Goal: Information Seeking & Learning: Check status

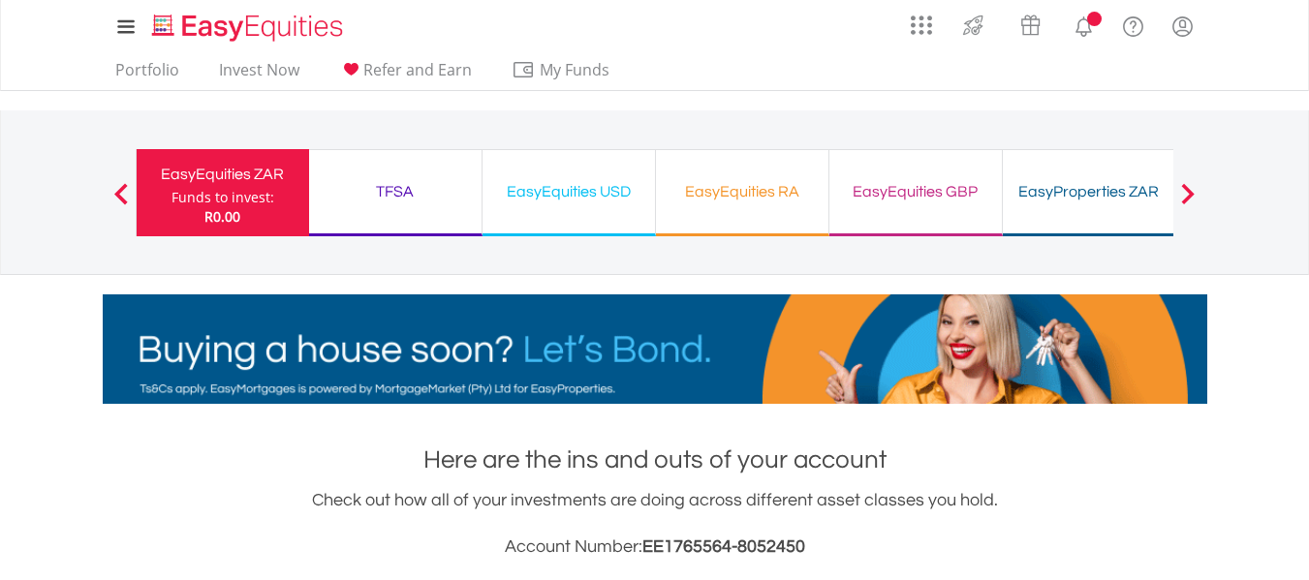
scroll to position [186, 368]
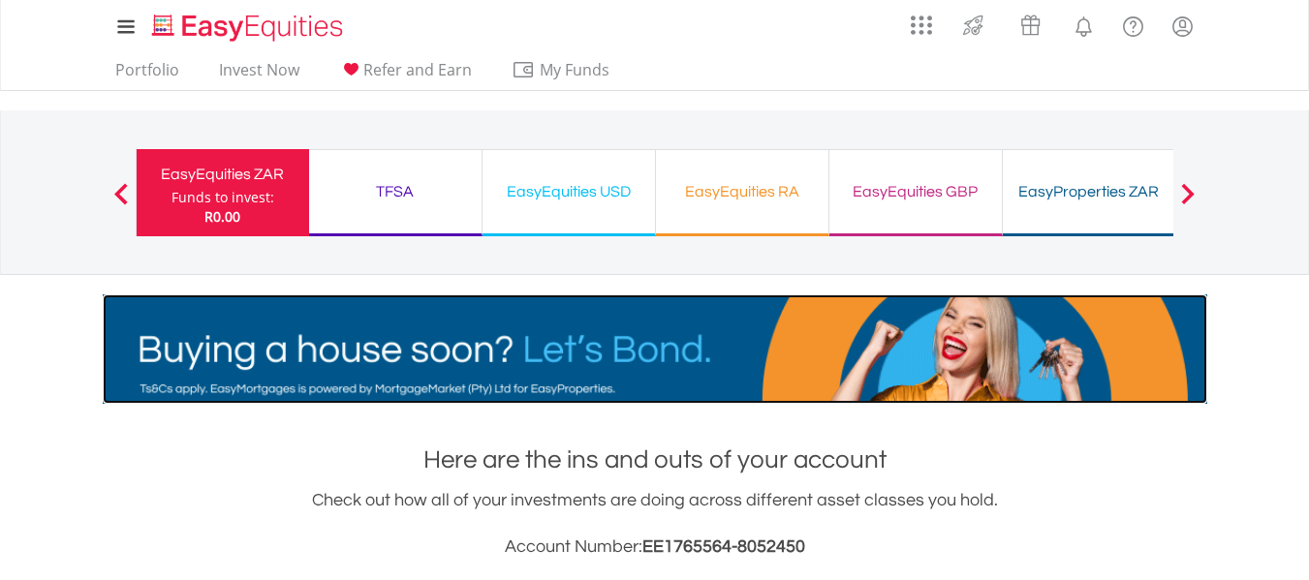
drag, startPoint x: 0, startPoint y: 0, endPoint x: 975, endPoint y: 311, distance: 1023.1
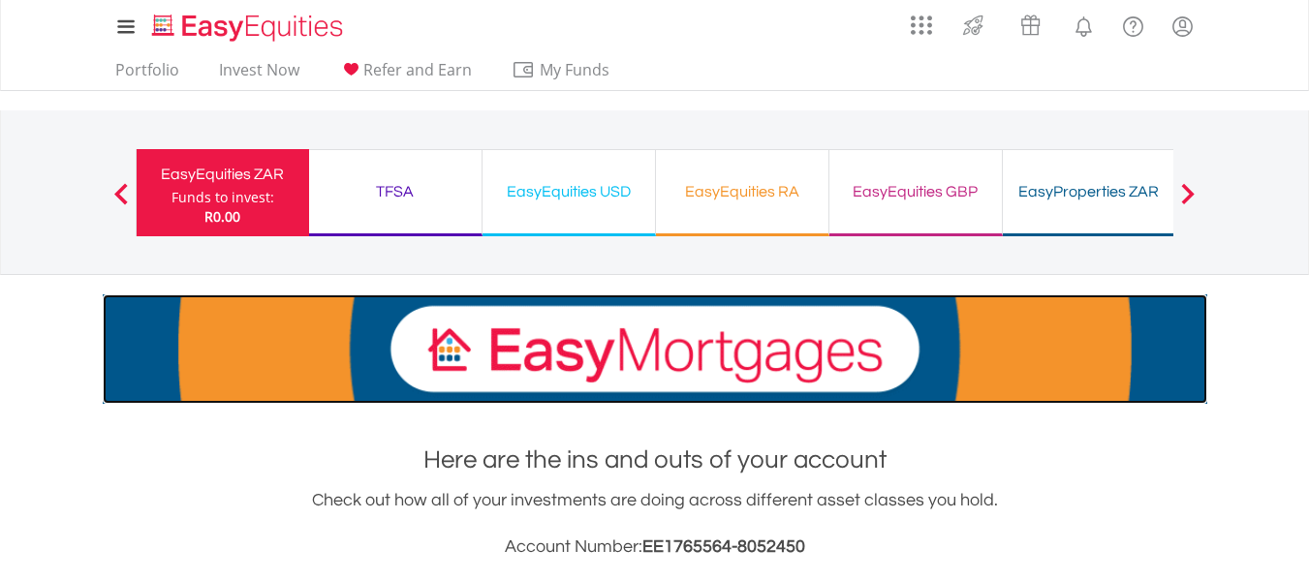
click at [975, 311] on img at bounding box center [655, 349] width 1104 height 109
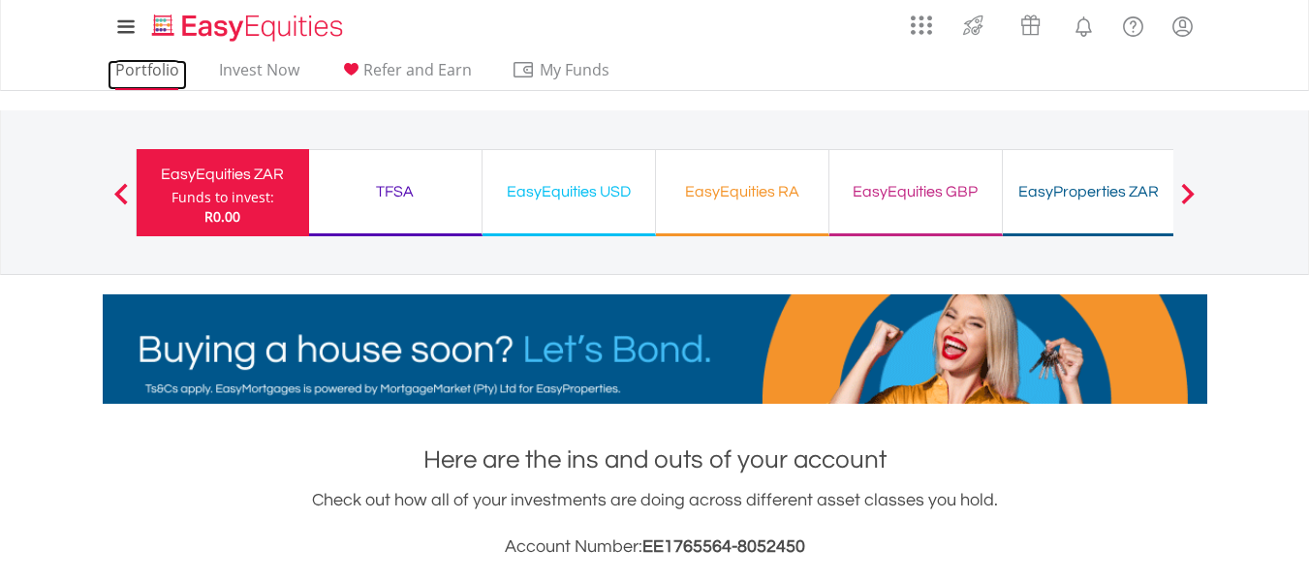
click at [170, 75] on link "Portfolio" at bounding box center [147, 75] width 79 height 30
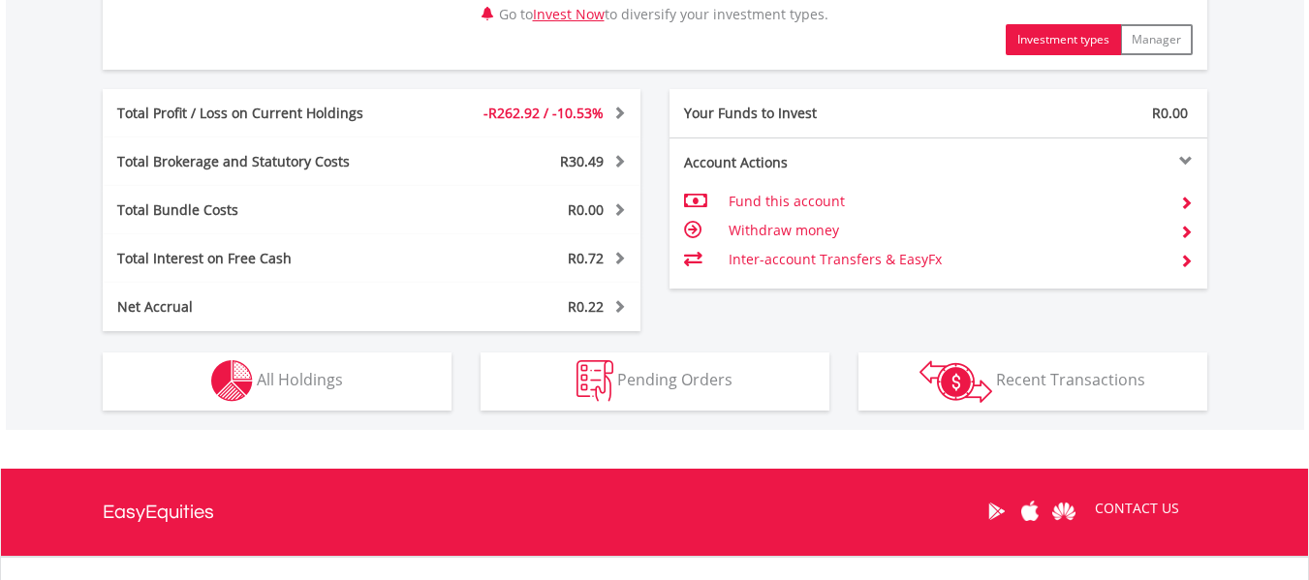
scroll to position [969, 0]
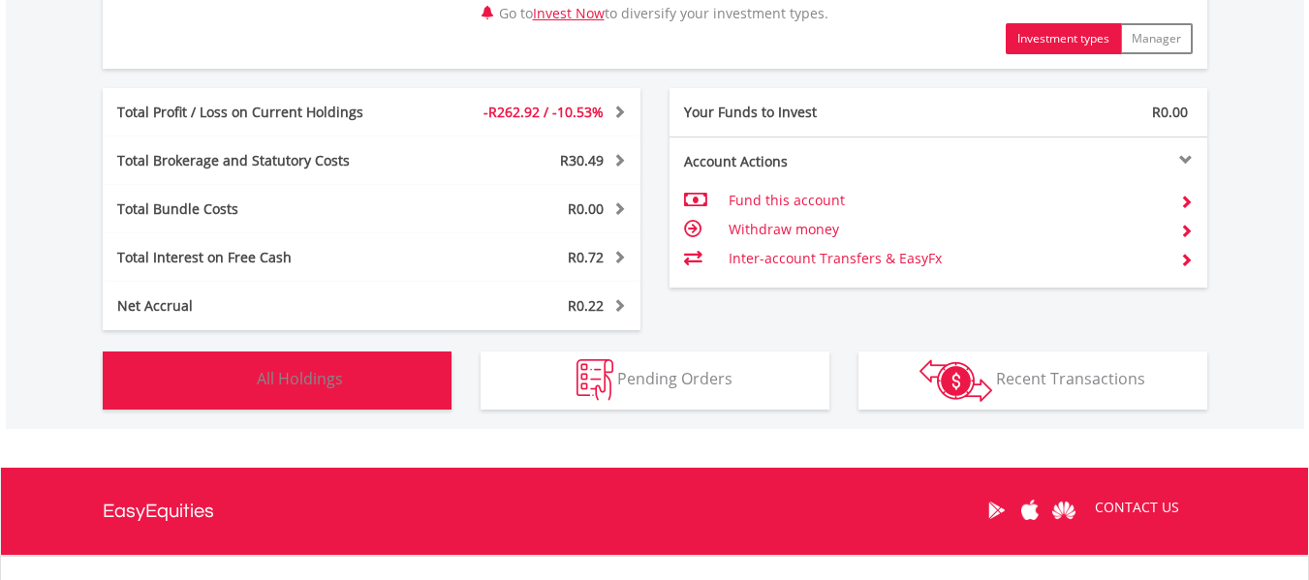
click at [386, 396] on button "Holdings All Holdings" at bounding box center [277, 381] width 349 height 58
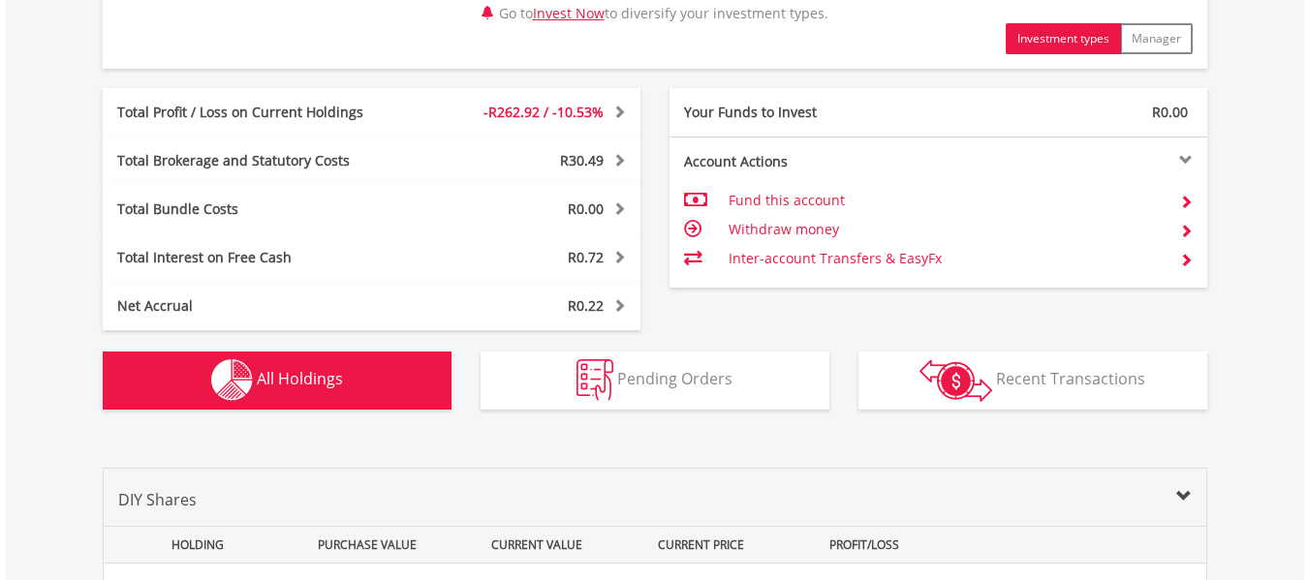
scroll to position [1437, 0]
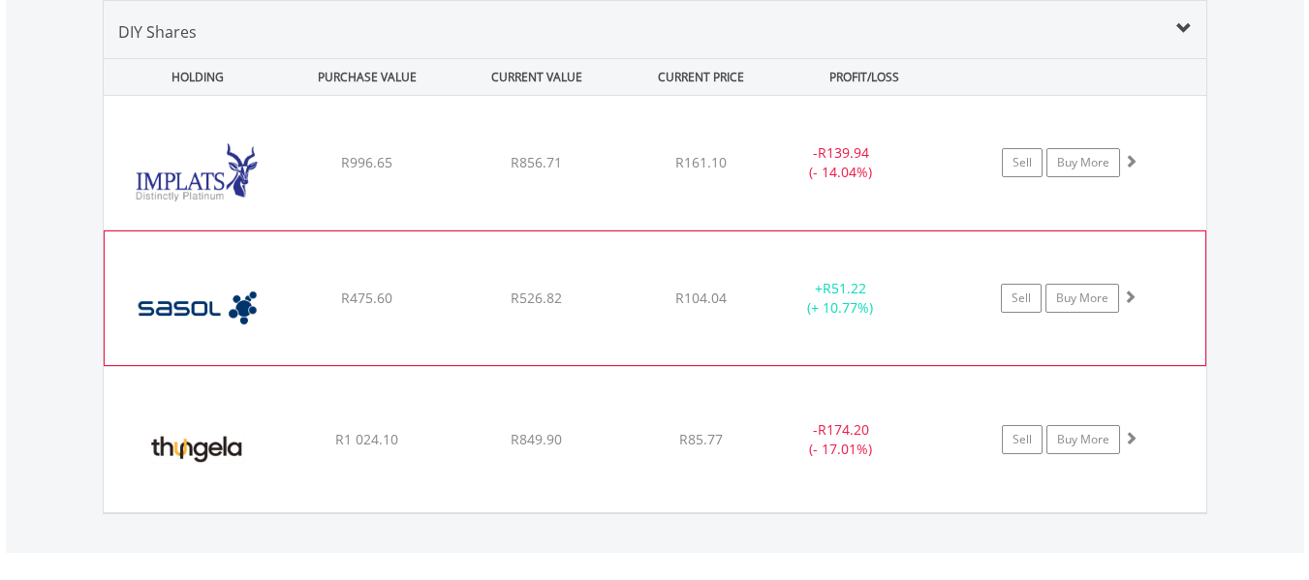
click at [668, 230] on div "﻿ Sasol Limited R475.60 R526.82 R104.04 + R51.22 (+ 10.77%) Sell Buy More" at bounding box center [655, 163] width 1103 height 134
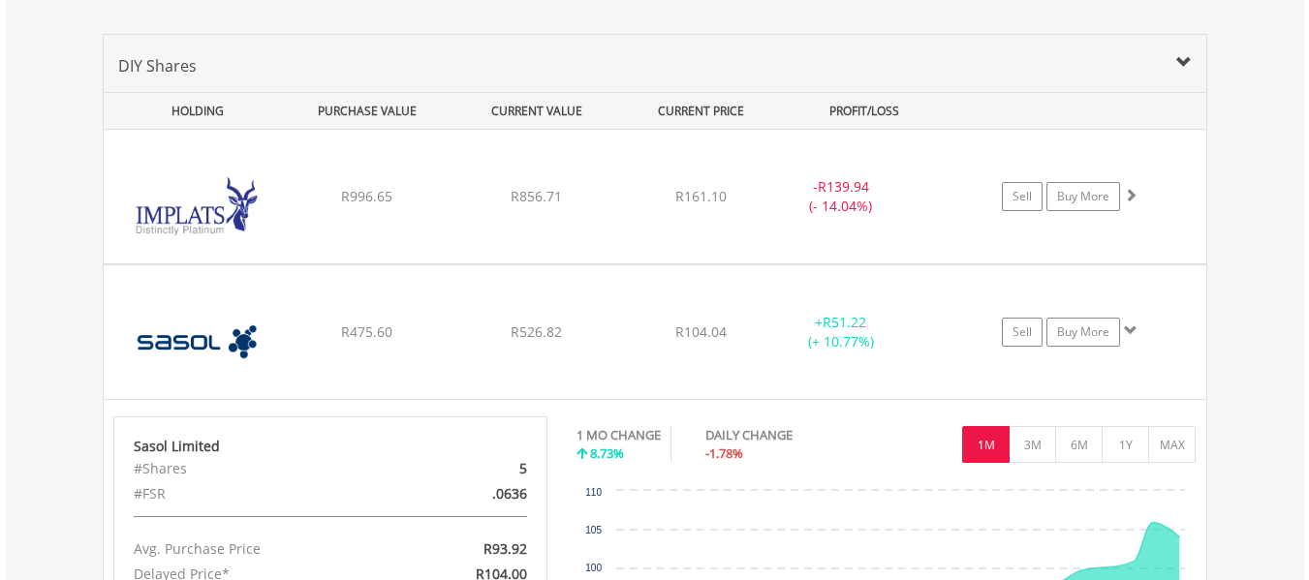
scroll to position [1398, 0]
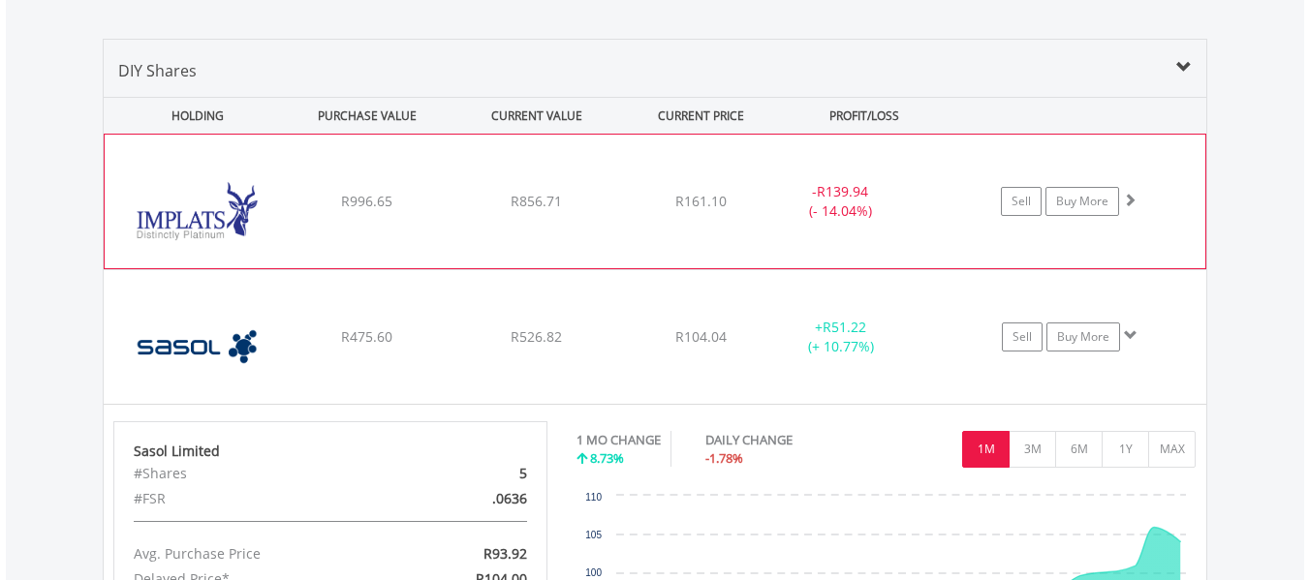
click at [795, 212] on div "- R139.94 (- 14.04%)" at bounding box center [839, 201] width 145 height 39
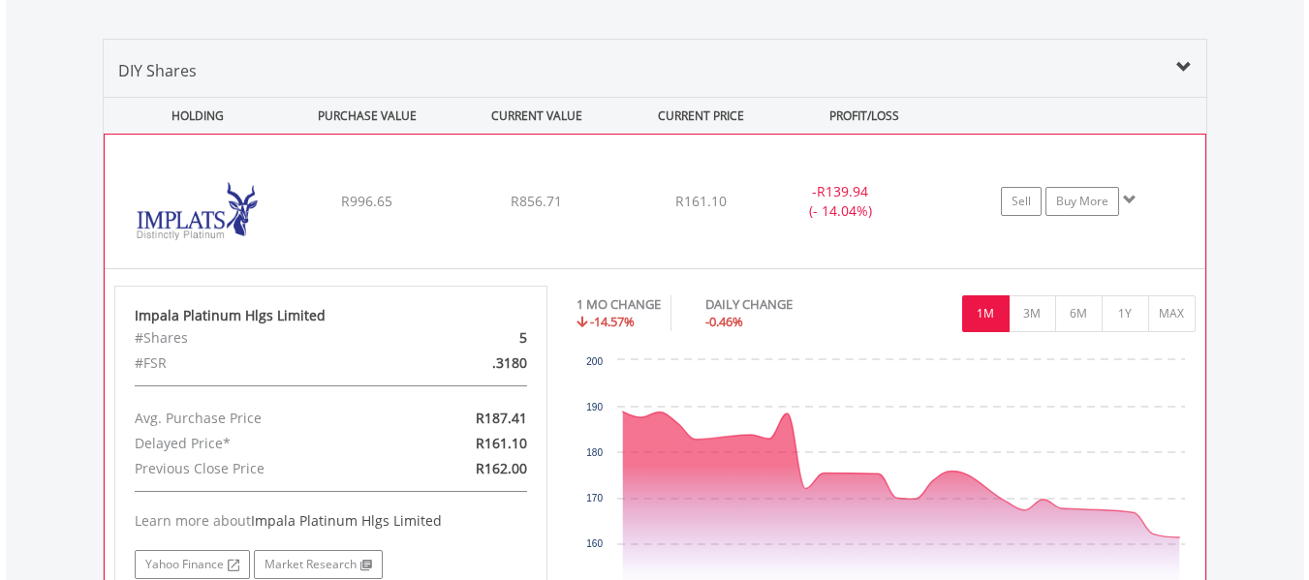
click at [795, 212] on div "- R139.94 (- 14.04%)" at bounding box center [839, 201] width 145 height 39
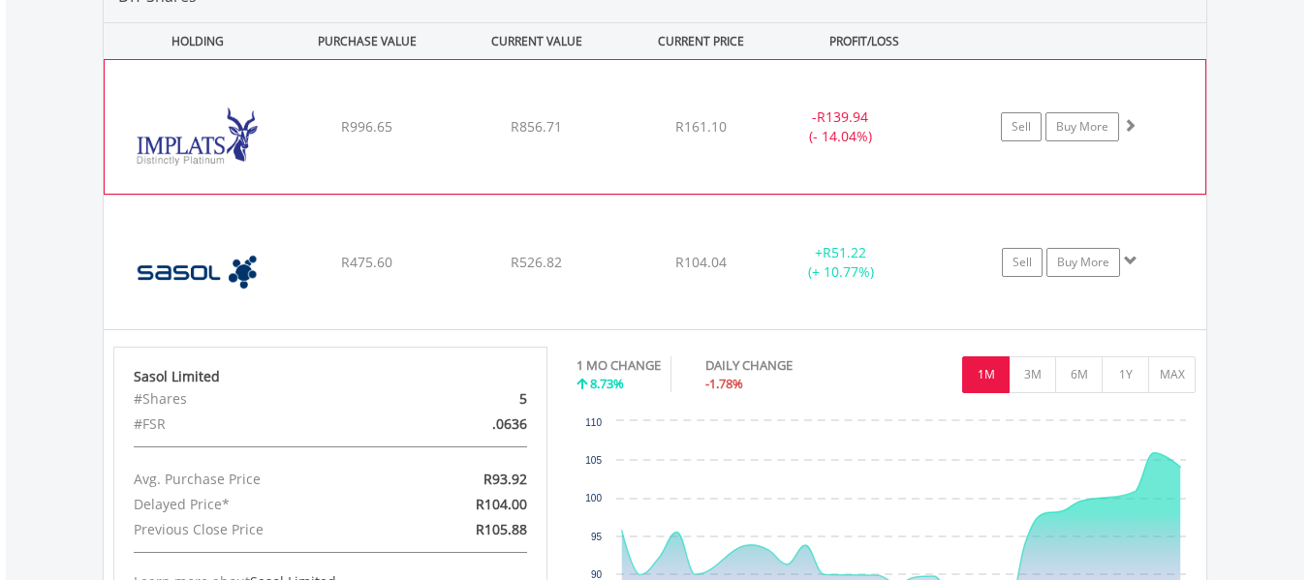
scroll to position [1476, 0]
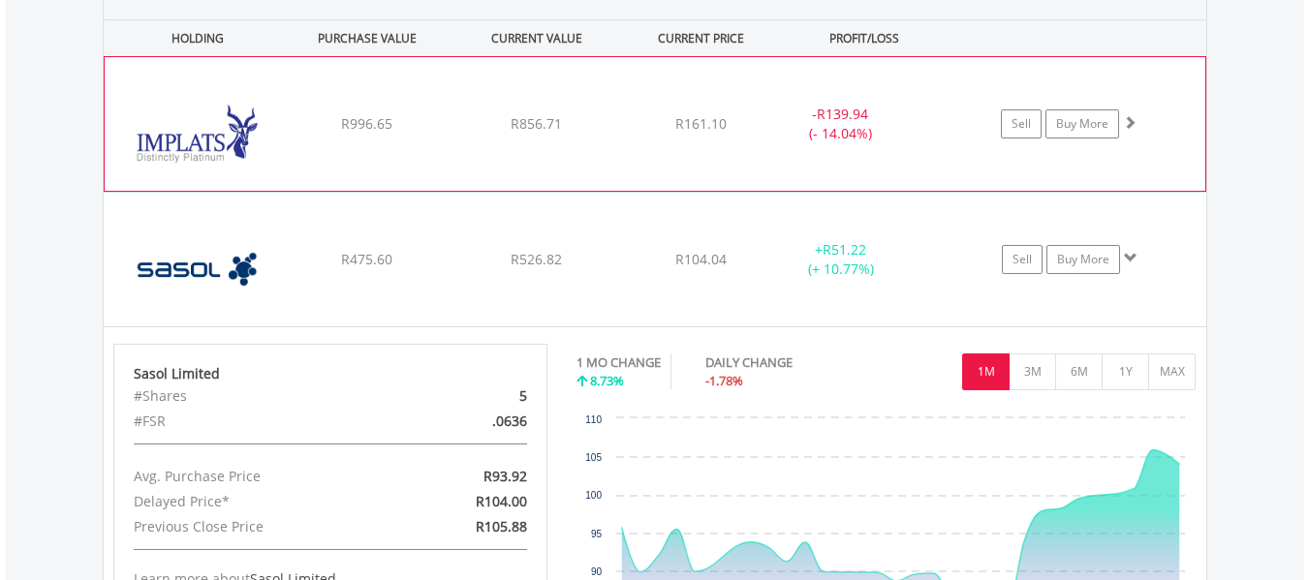
click at [795, 191] on div "﻿ Sasol Limited R475.60 R526.82 R104.04 + R51.22 (+ 10.77%) Sell Buy More" at bounding box center [655, 124] width 1101 height 134
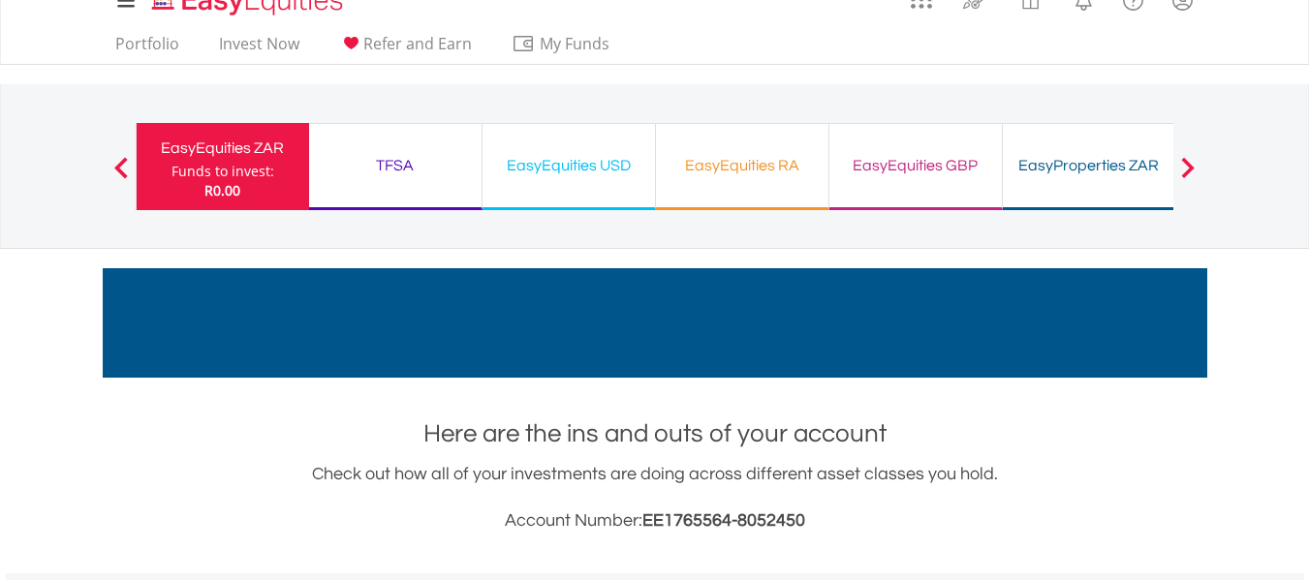
scroll to position [0, 0]
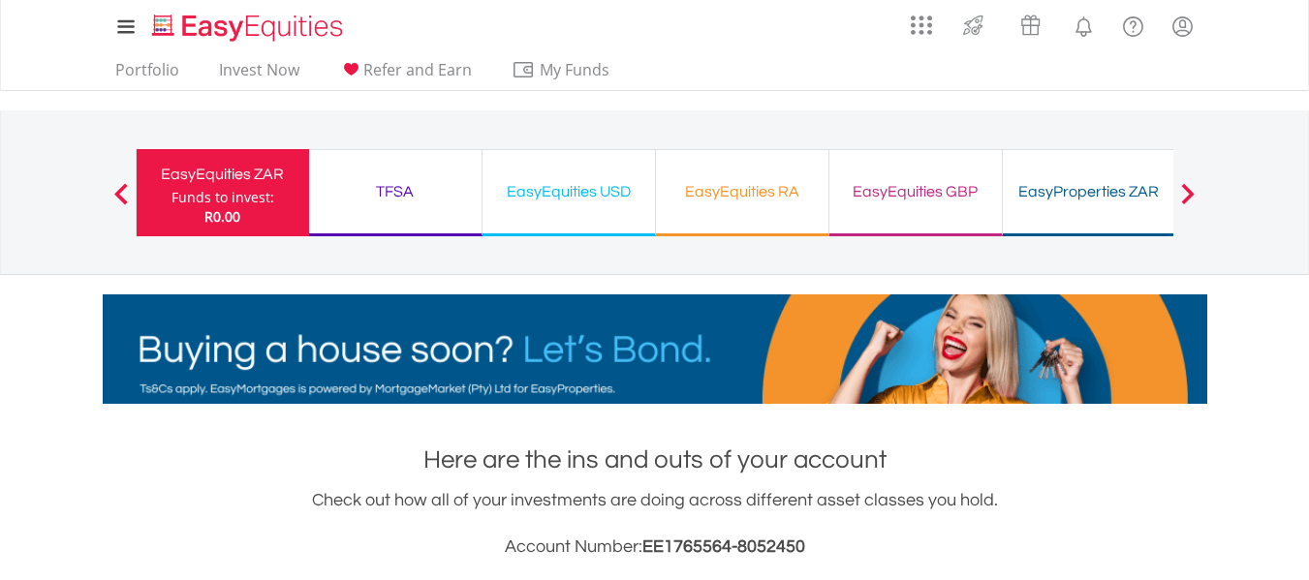
click at [1087, 213] on div "EasyProperties ZAR Funds to invest: R0.00" at bounding box center [1089, 192] width 173 height 87
click at [597, 185] on div "EasyEquities USD" at bounding box center [568, 191] width 149 height 27
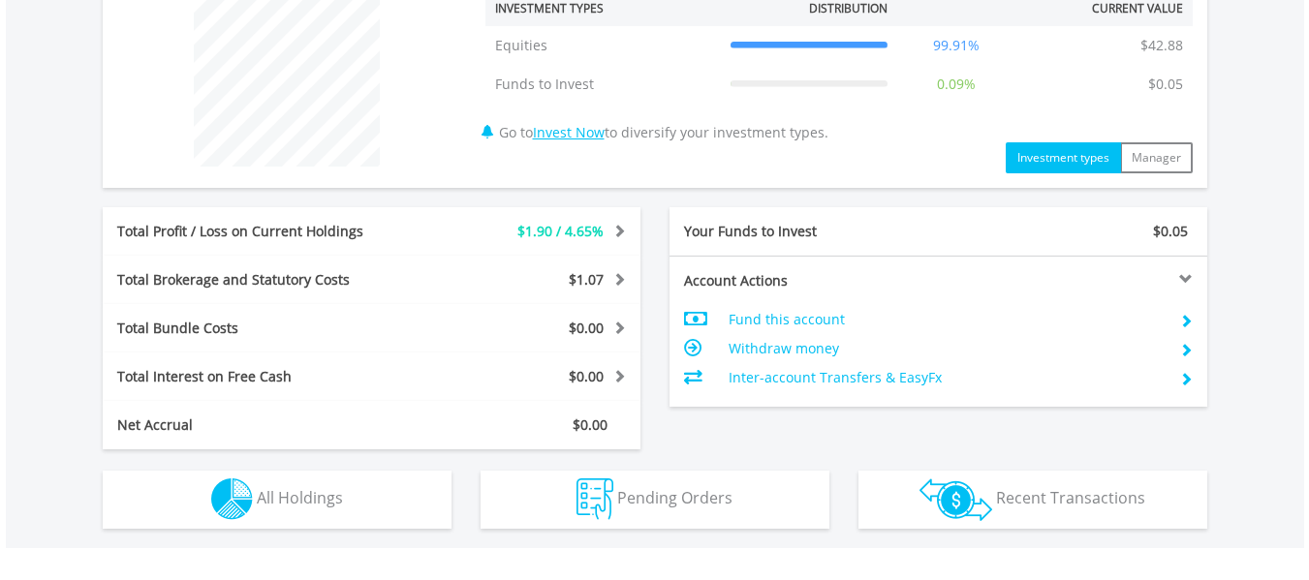
scroll to position [775, 0]
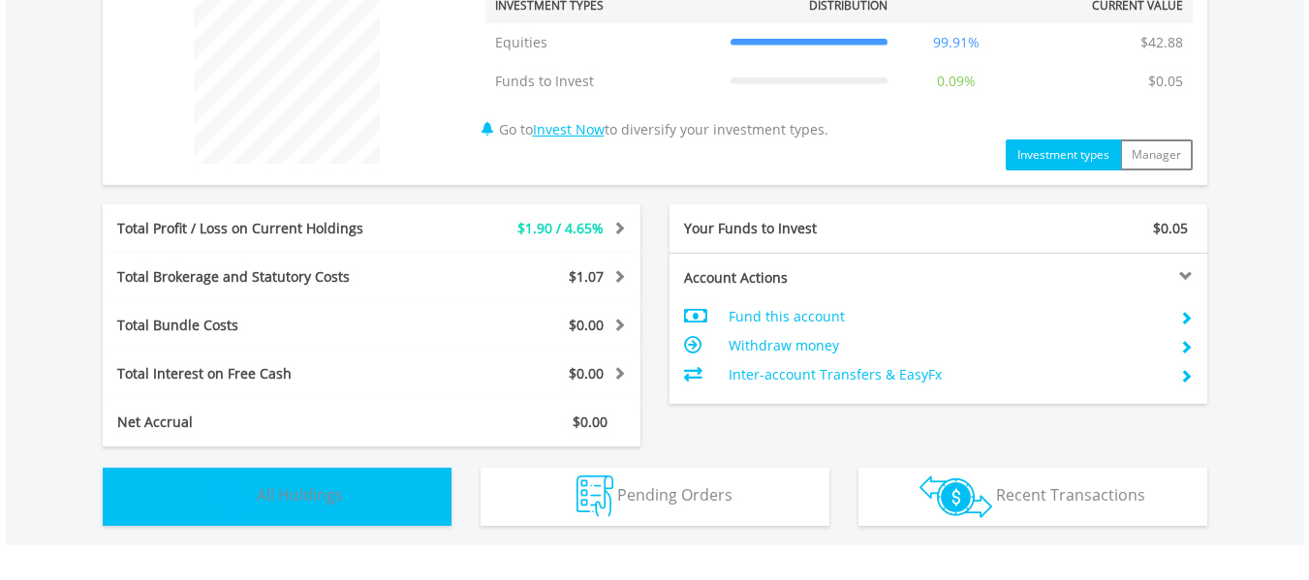
click at [208, 472] on button "Holdings All Holdings" at bounding box center [277, 497] width 349 height 58
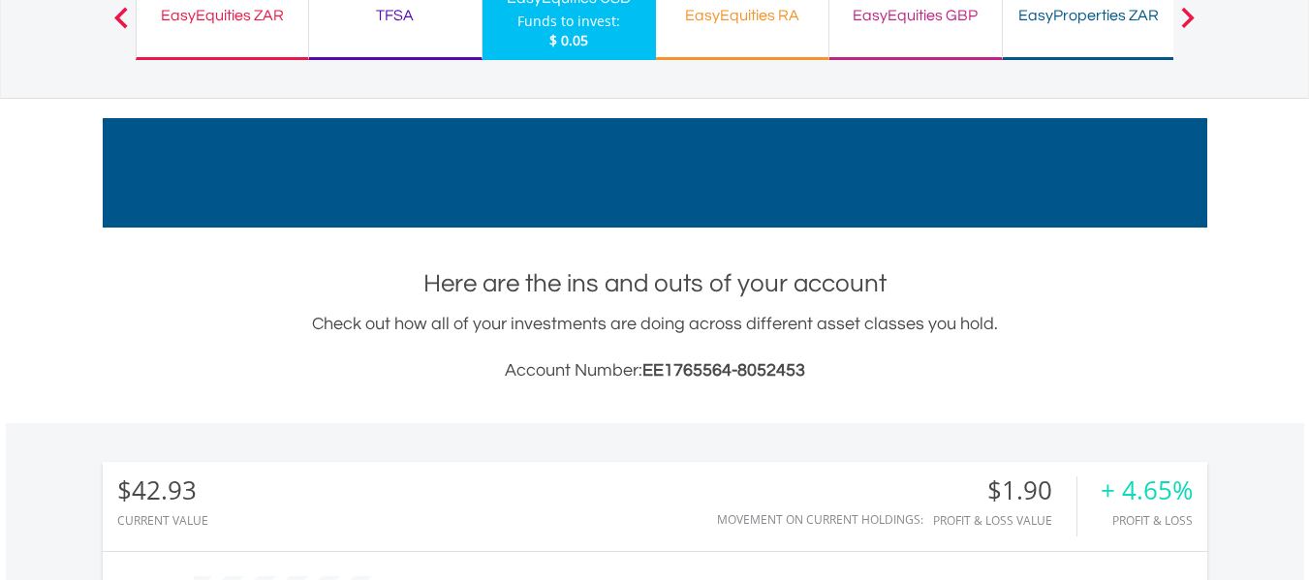
scroll to position [0, 0]
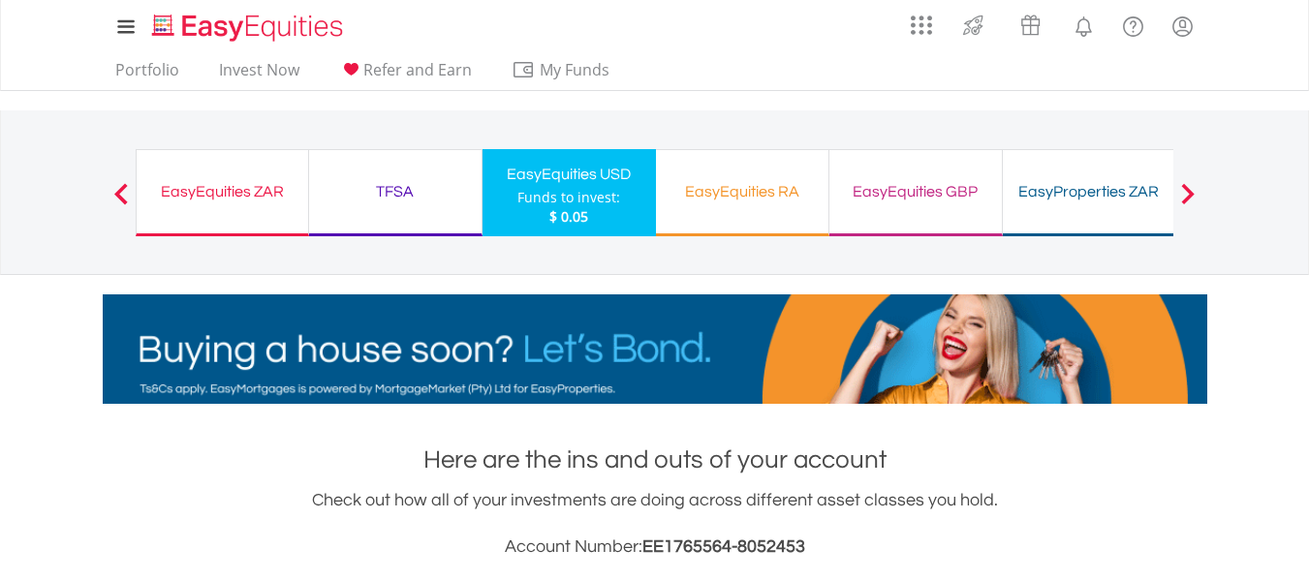
click at [385, 197] on div "TFSA" at bounding box center [395, 191] width 149 height 27
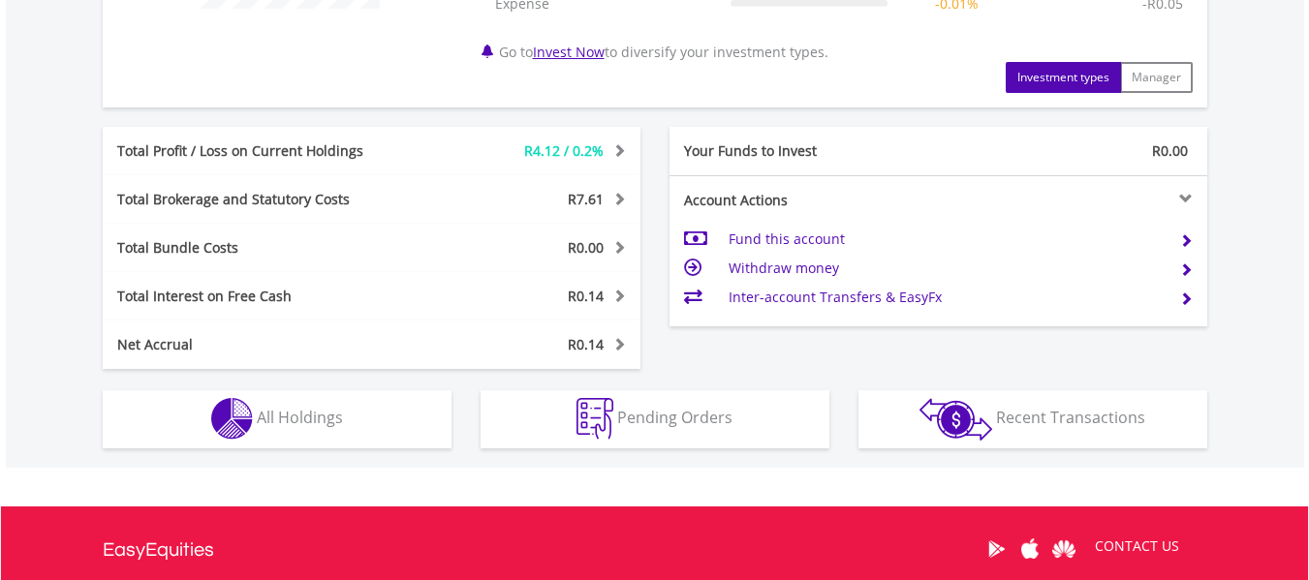
scroll to position [969, 0]
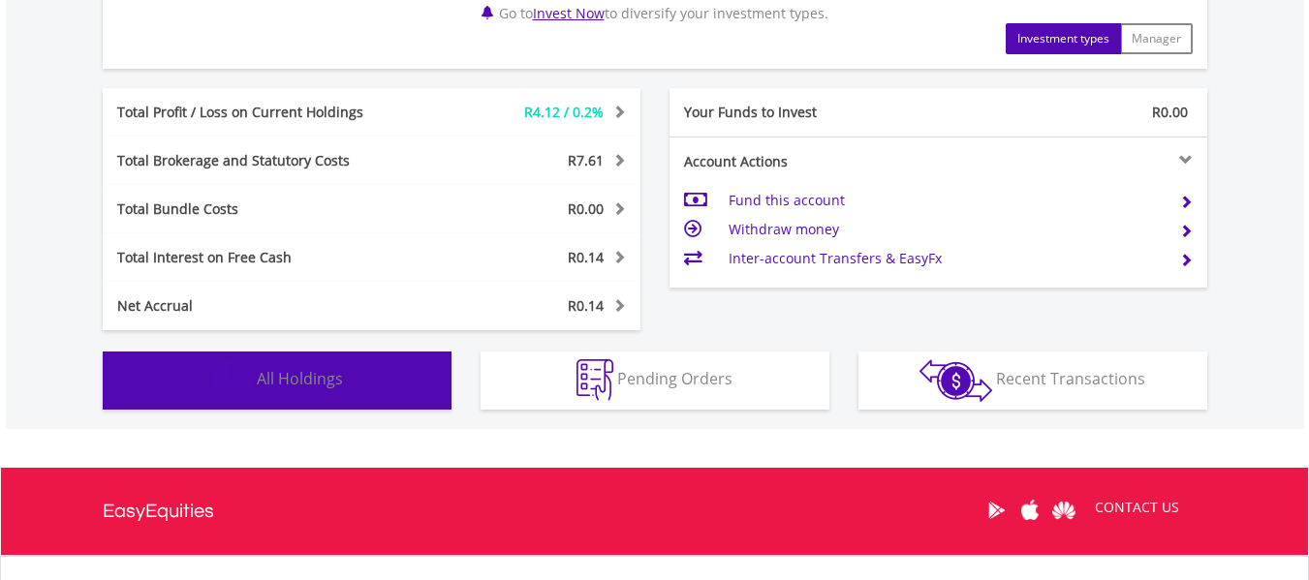
click at [303, 374] on span "All Holdings" at bounding box center [300, 378] width 86 height 21
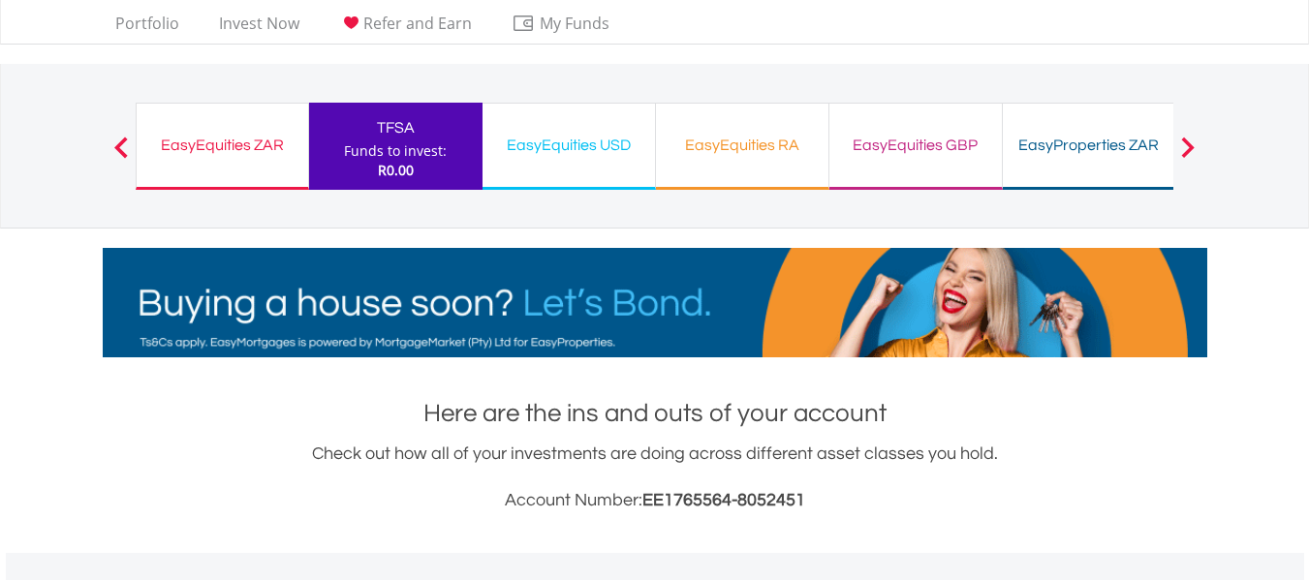
scroll to position [0, 0]
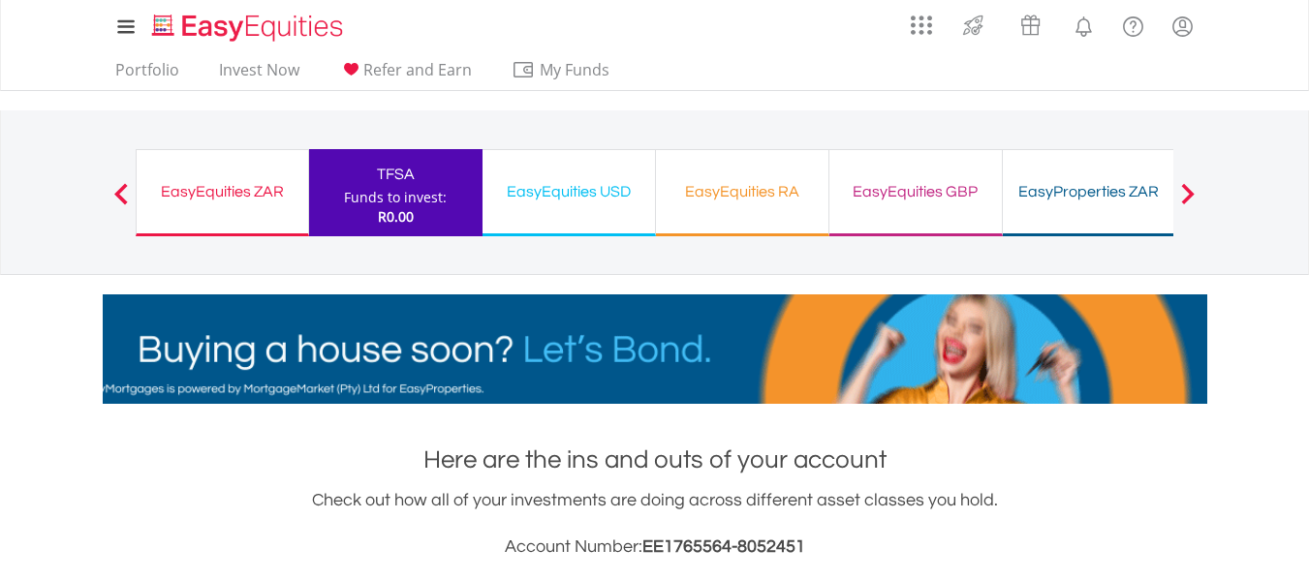
click at [1193, 184] on span at bounding box center [1188, 193] width 14 height 21
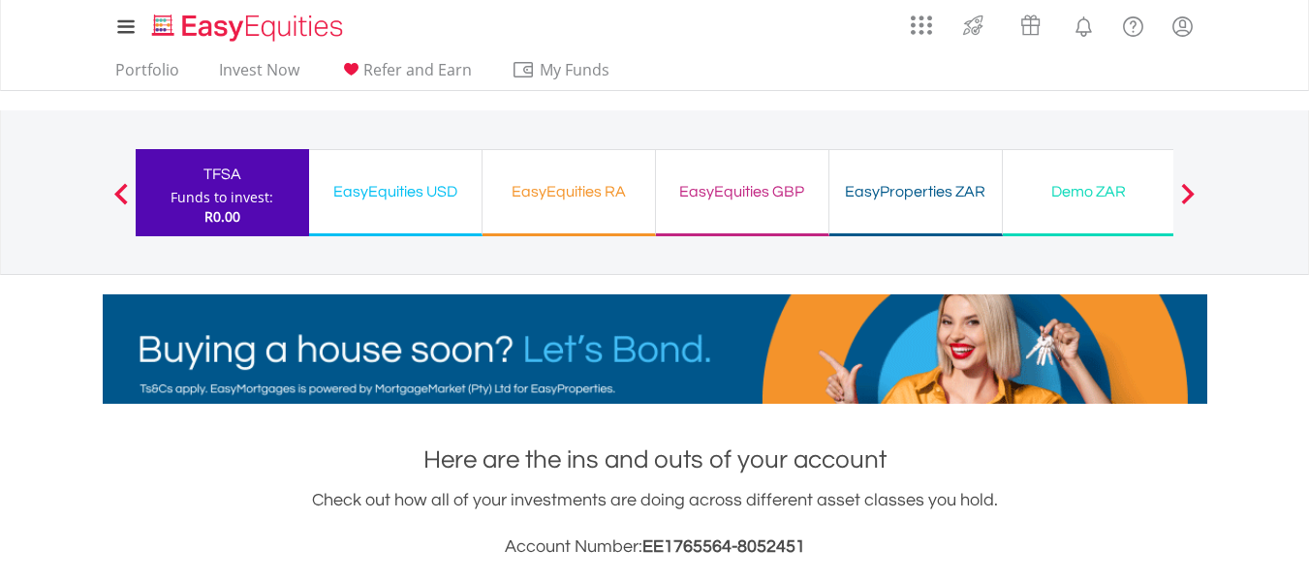
click at [1193, 184] on span at bounding box center [1188, 193] width 14 height 21
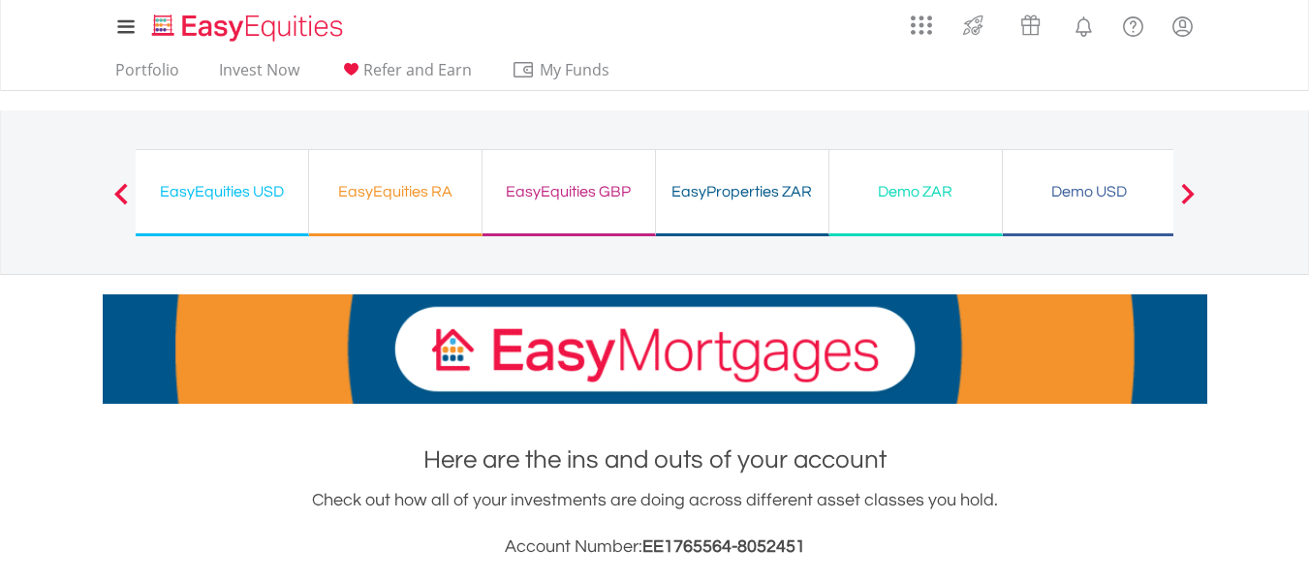
click at [121, 198] on button "Previous" at bounding box center [121, 202] width 39 height 19
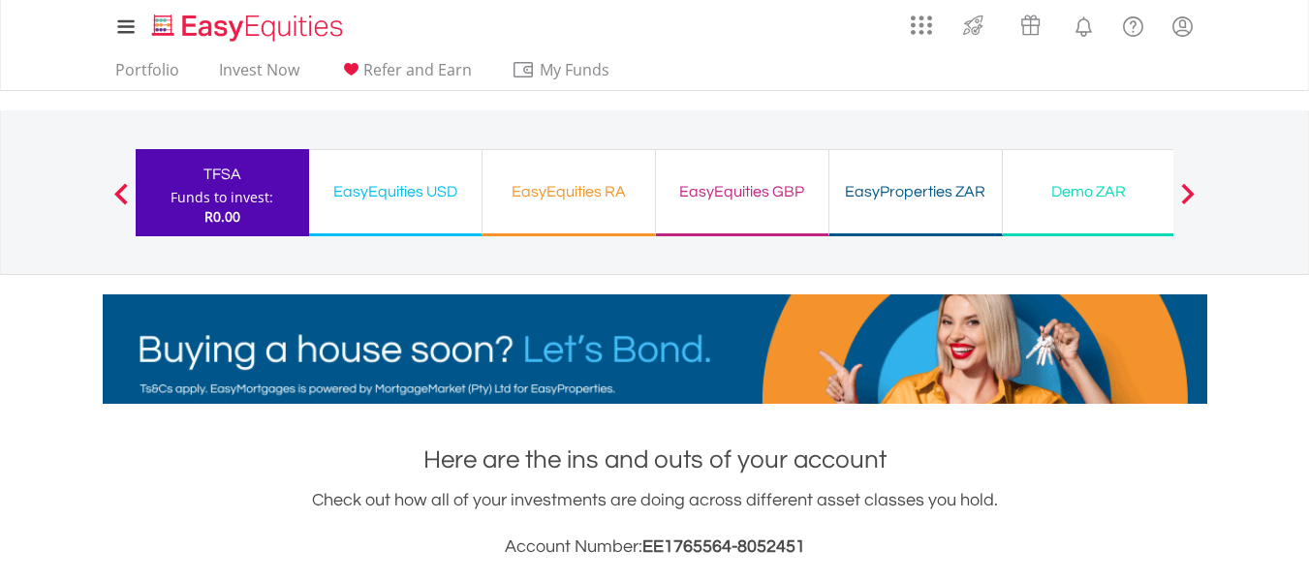
click at [121, 198] on button "Previous" at bounding box center [121, 202] width 39 height 19
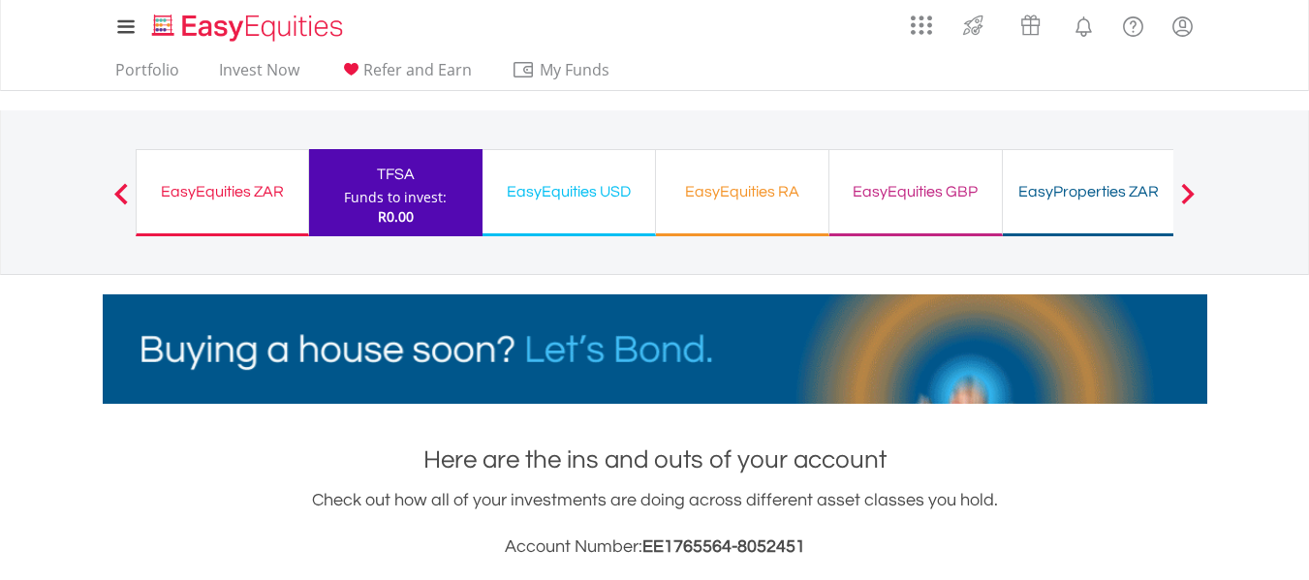
click at [121, 198] on button "Previous" at bounding box center [121, 202] width 39 height 19
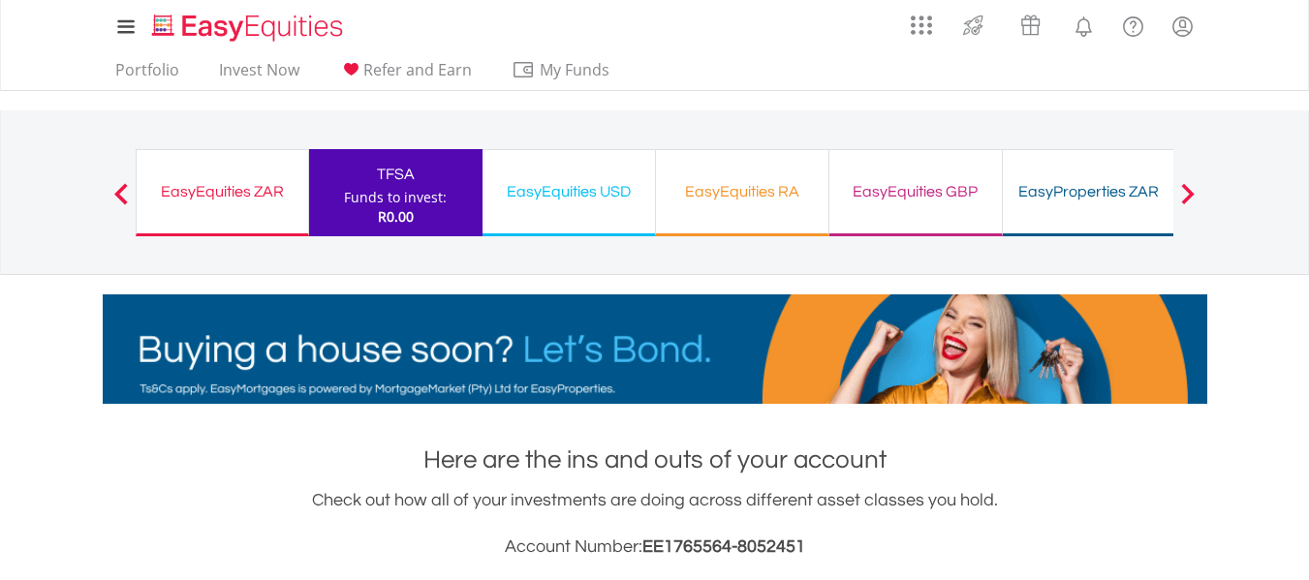
click at [121, 198] on button "Previous" at bounding box center [121, 202] width 39 height 19
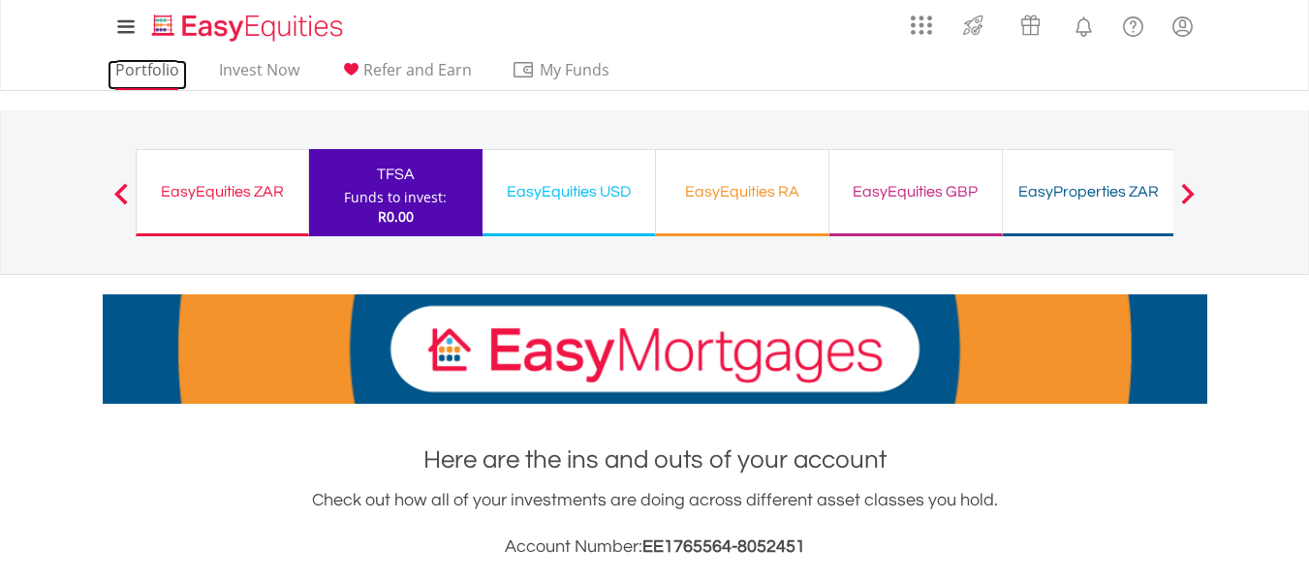
click at [127, 74] on link "Portfolio" at bounding box center [147, 75] width 79 height 30
